Goal: Transaction & Acquisition: Purchase product/service

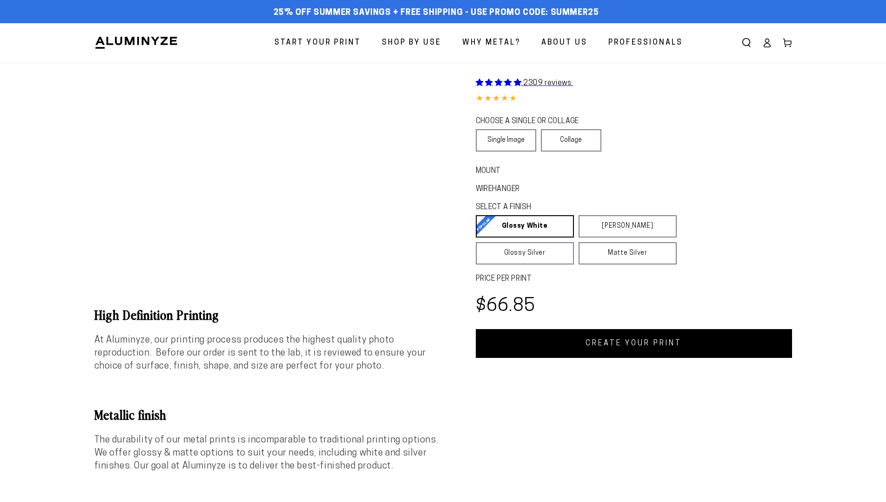
scroll to position [1029, 0]
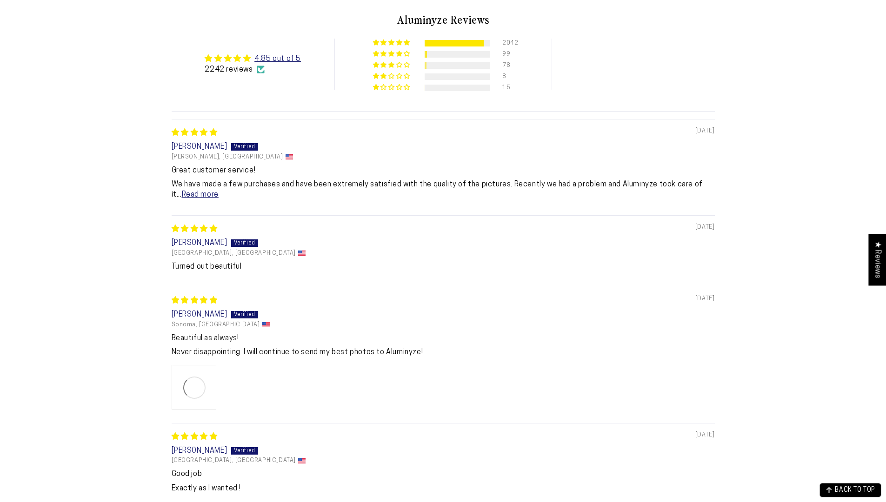
select select "**********"
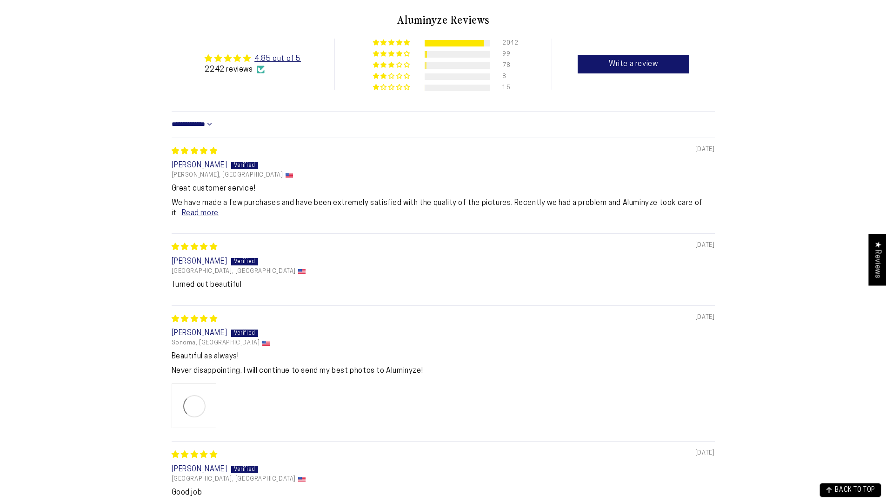
scroll to position [0, 0]
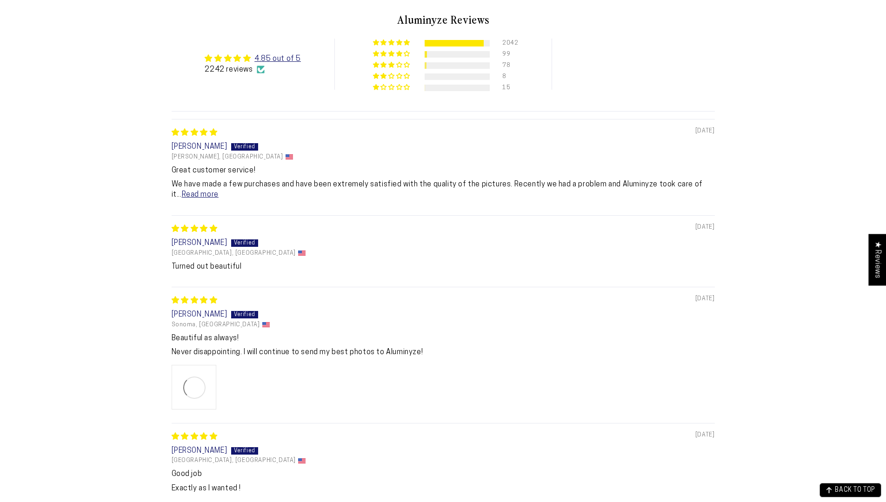
select select "**********"
